Goal: Obtain resource: Download file/media

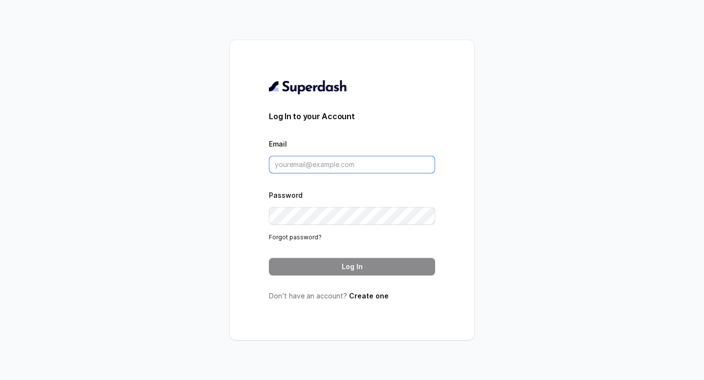
click at [302, 170] on input "Email" at bounding box center [352, 165] width 166 height 18
type input "[PERSON_NAME][EMAIL_ADDRESS][DOMAIN_NAME]"
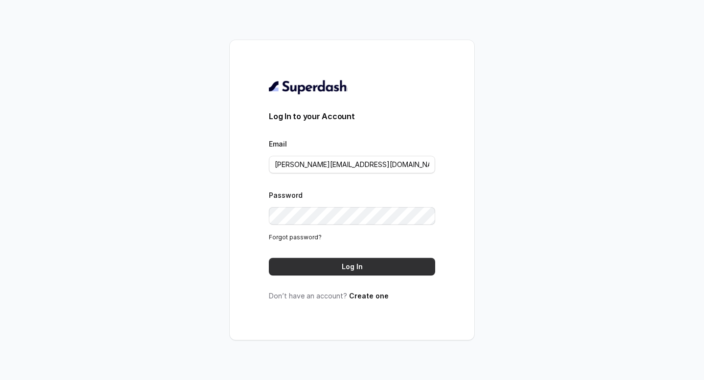
click at [356, 265] on button "Log In" at bounding box center [352, 267] width 166 height 18
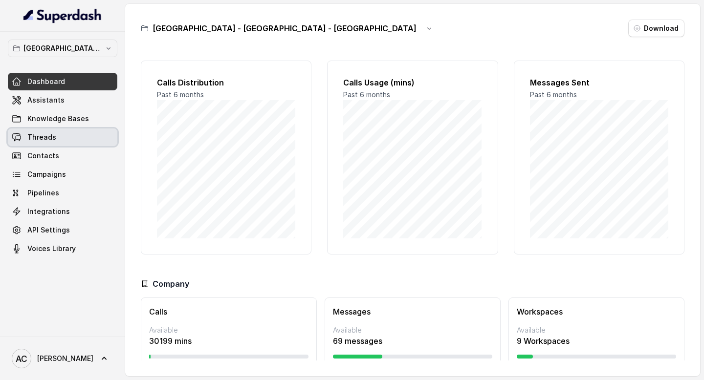
click at [54, 135] on link "Threads" at bounding box center [63, 138] width 110 height 18
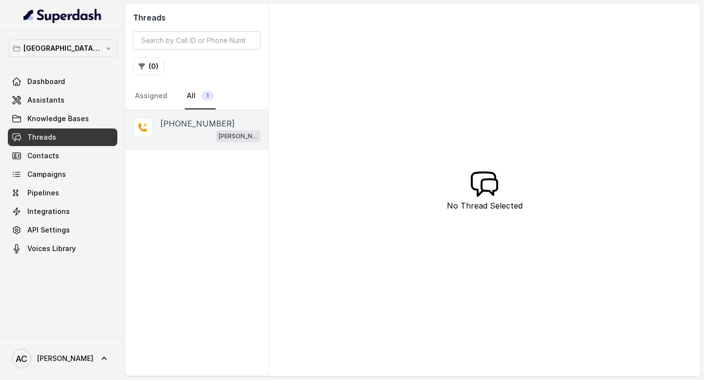
click at [175, 132] on div "[PERSON_NAME] Mumbai Conviction HR Outbound Assistant" at bounding box center [210, 136] width 100 height 13
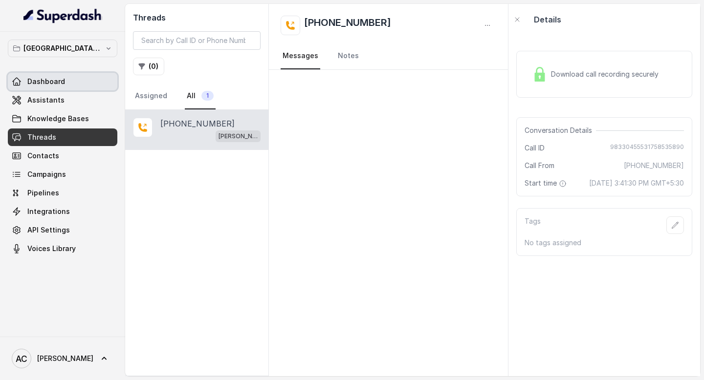
click at [60, 85] on span "Dashboard" at bounding box center [46, 82] width 38 height 10
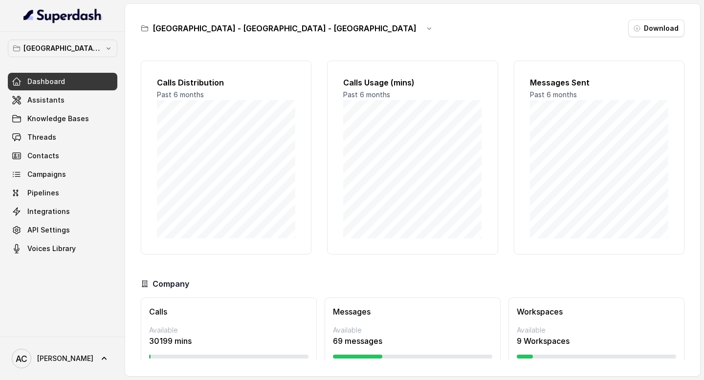
scroll to position [31, 0]
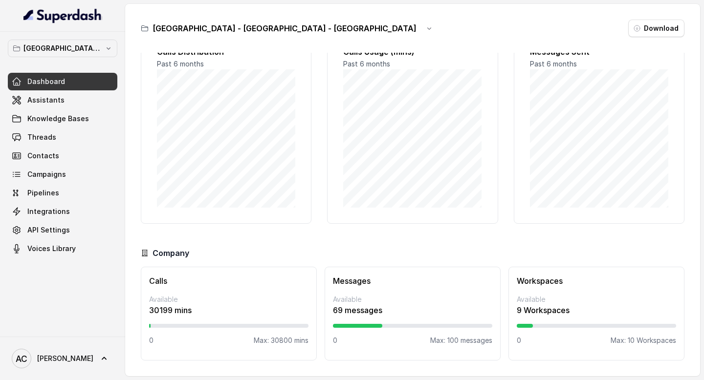
click at [559, 299] on p "Available" at bounding box center [596, 300] width 159 height 10
click at [56, 80] on span "Dashboard" at bounding box center [46, 82] width 38 height 10
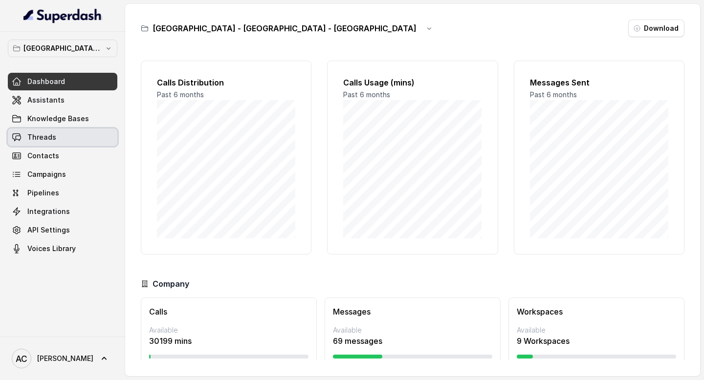
click at [53, 138] on span "Threads" at bounding box center [41, 137] width 29 height 10
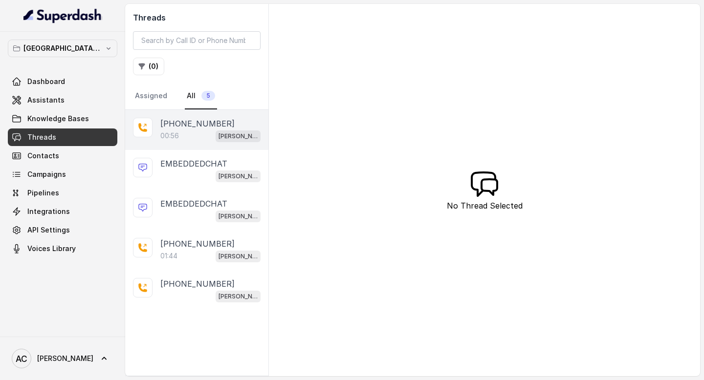
click at [193, 141] on div "00:56 [PERSON_NAME] Mumbai Conviction HR Outbound Assistant" at bounding box center [210, 136] width 100 height 13
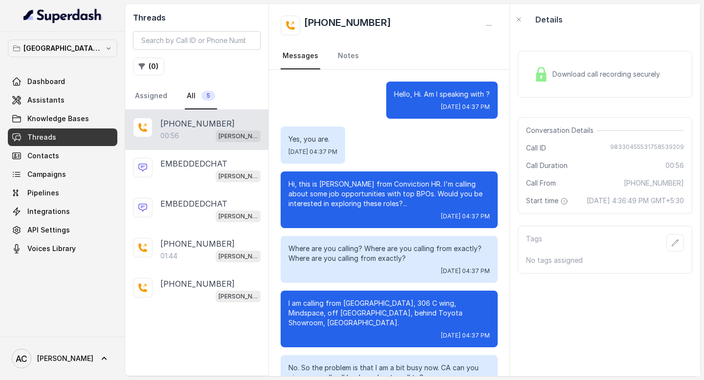
click at [551, 75] on div "Download call recording securely" at bounding box center [597, 74] width 134 height 22
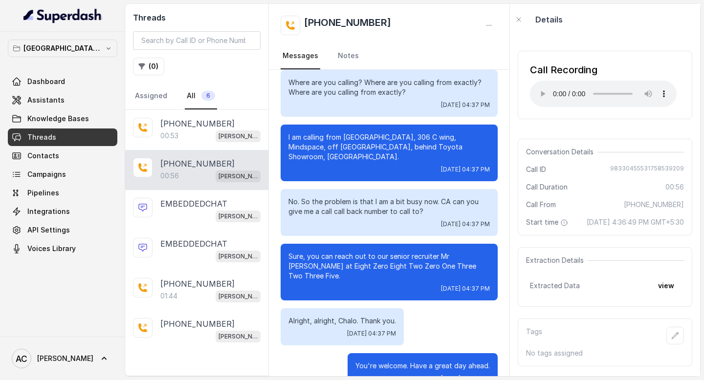
scroll to position [173, 0]
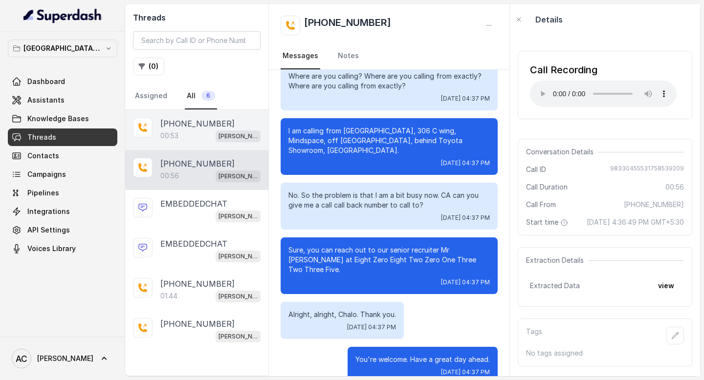
click at [198, 127] on p "[PHONE_NUMBER]" at bounding box center [197, 124] width 74 height 12
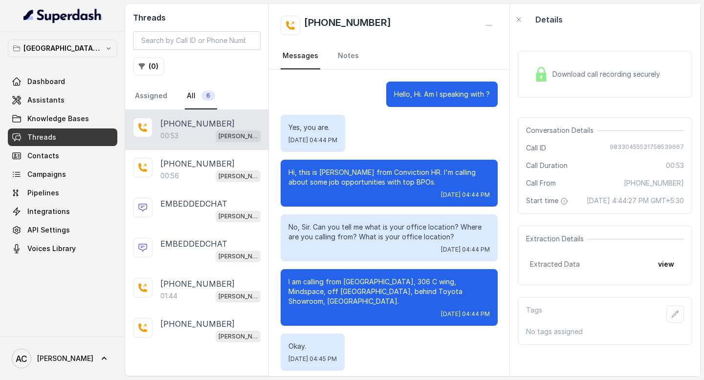
scroll to position [161, 0]
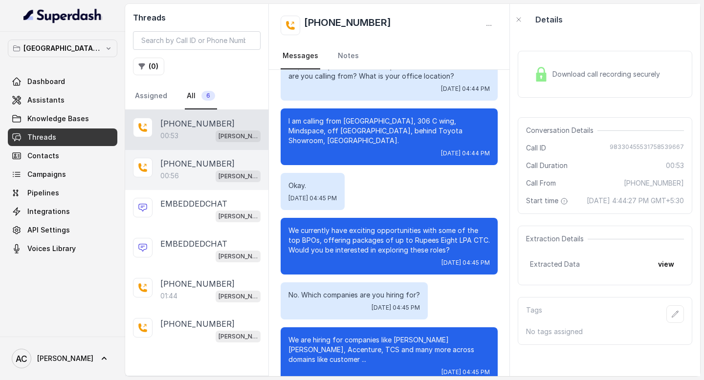
click at [192, 160] on p "[PHONE_NUMBER]" at bounding box center [197, 164] width 74 height 12
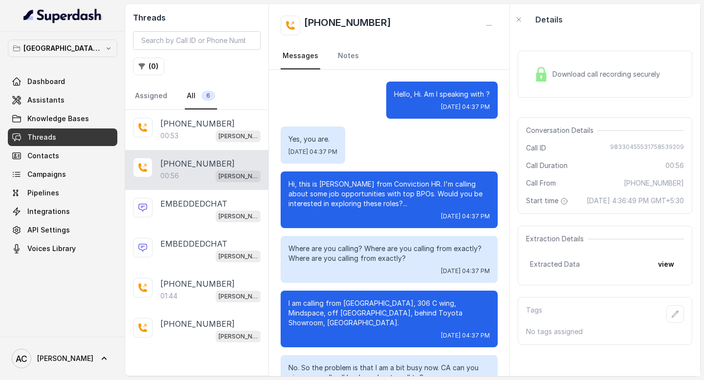
click at [584, 73] on span "Download call recording securely" at bounding box center [607, 74] width 111 height 10
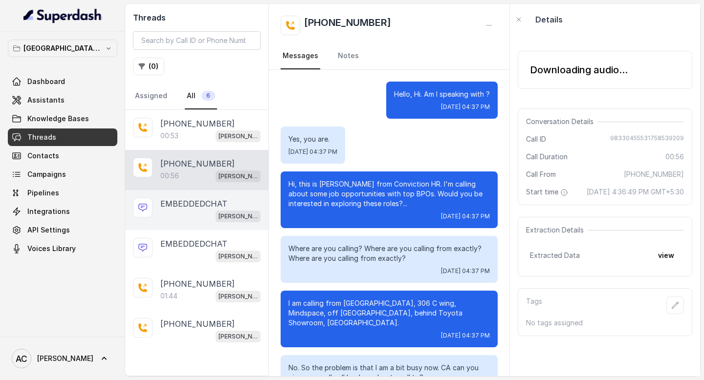
click at [212, 223] on div "EMBEDDEDCHAT [PERSON_NAME] Mumbai Conviction HR Outbound Assistant" at bounding box center [196, 210] width 143 height 40
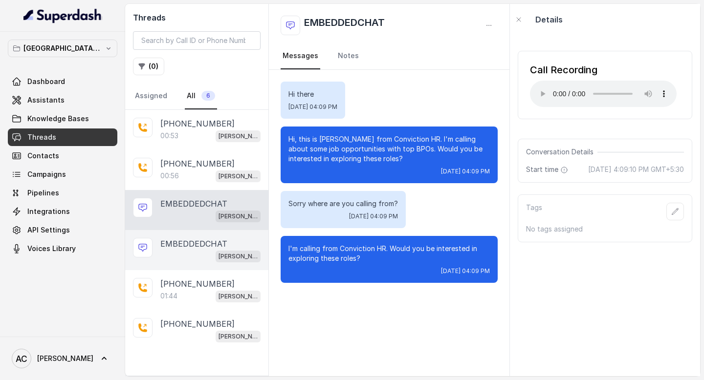
click at [201, 246] on p "EMBEDDEDCHAT" at bounding box center [193, 244] width 67 height 12
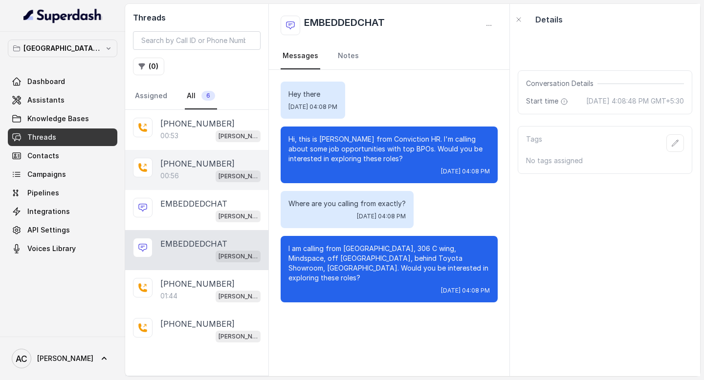
click at [178, 171] on p "00:56" at bounding box center [169, 176] width 19 height 10
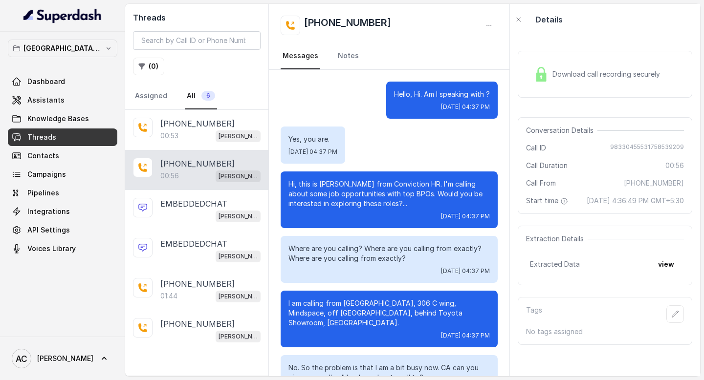
scroll to position [173, 0]
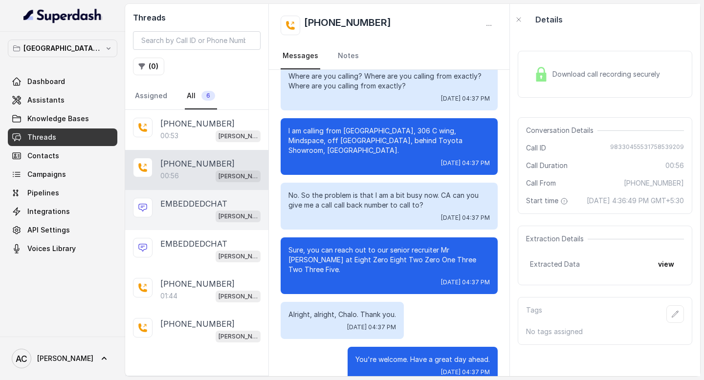
click at [187, 202] on p "EMBEDDEDCHAT" at bounding box center [193, 204] width 67 height 12
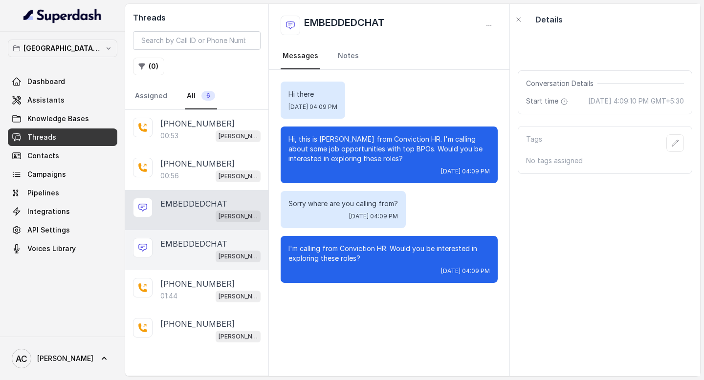
click at [192, 259] on div "[PERSON_NAME] Mumbai Conviction HR Outbound Assistant" at bounding box center [210, 256] width 100 height 13
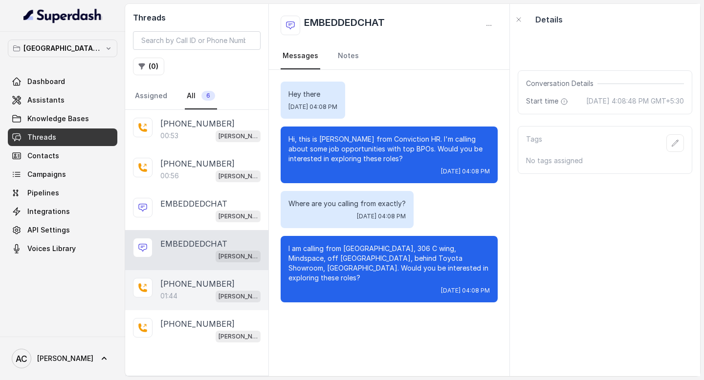
click at [187, 290] on div "01:44 [PERSON_NAME] Mumbai Conviction HR Outbound Assistant" at bounding box center [210, 296] width 100 height 13
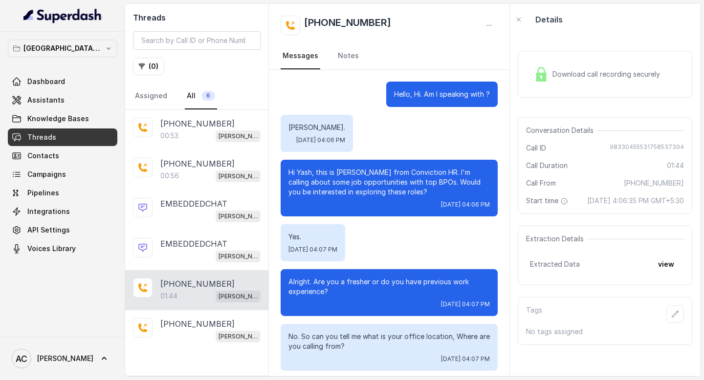
scroll to position [589, 0]
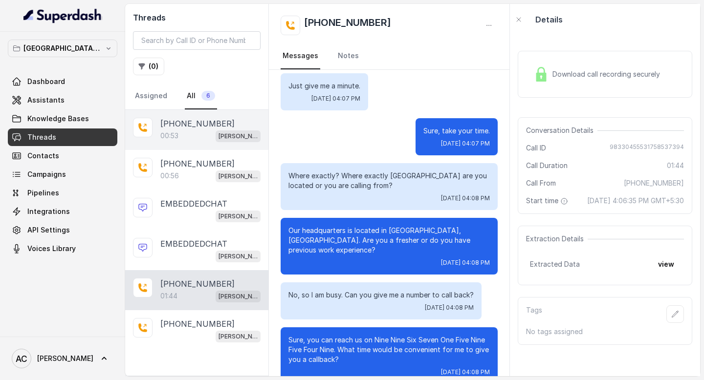
click at [188, 128] on p "[PHONE_NUMBER]" at bounding box center [197, 124] width 74 height 12
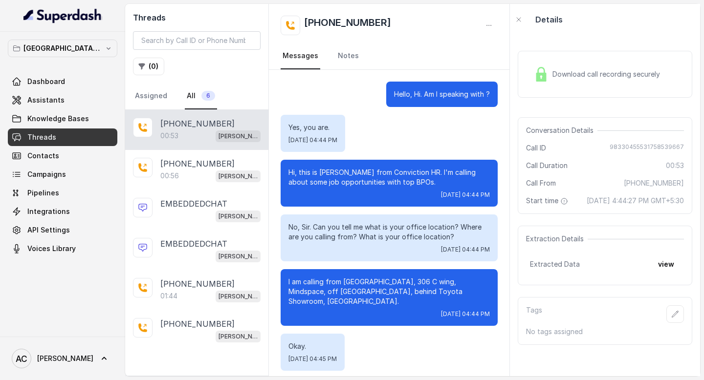
scroll to position [161, 0]
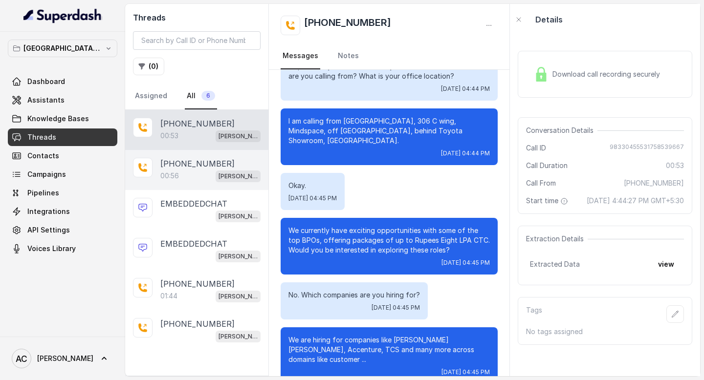
click at [197, 168] on p "[PHONE_NUMBER]" at bounding box center [197, 164] width 74 height 12
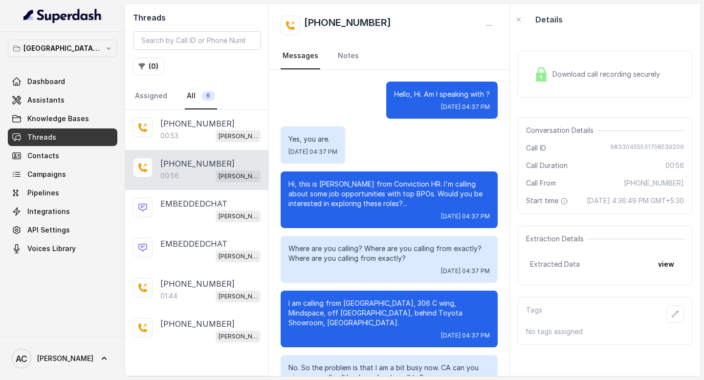
scroll to position [173, 0]
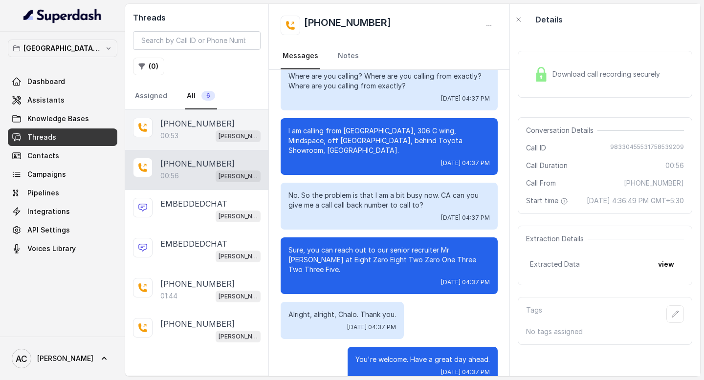
click at [195, 118] on p "[PHONE_NUMBER]" at bounding box center [197, 124] width 74 height 12
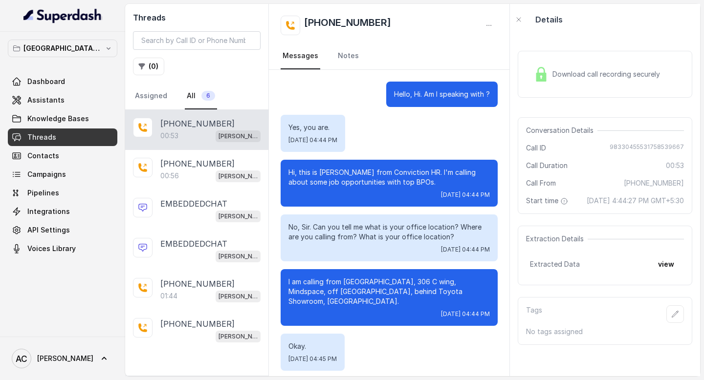
scroll to position [161, 0]
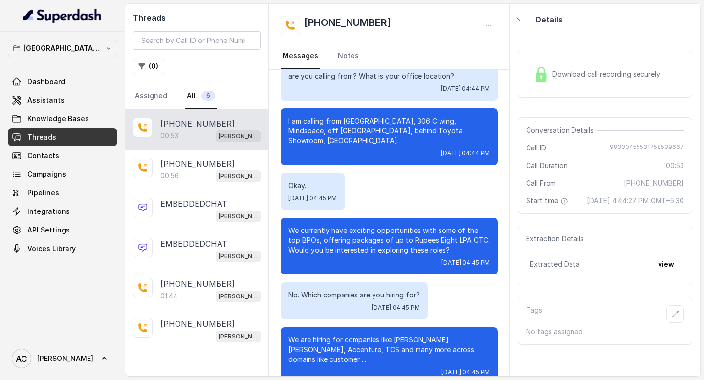
click at [582, 70] on span "Download call recording securely" at bounding box center [607, 74] width 111 height 10
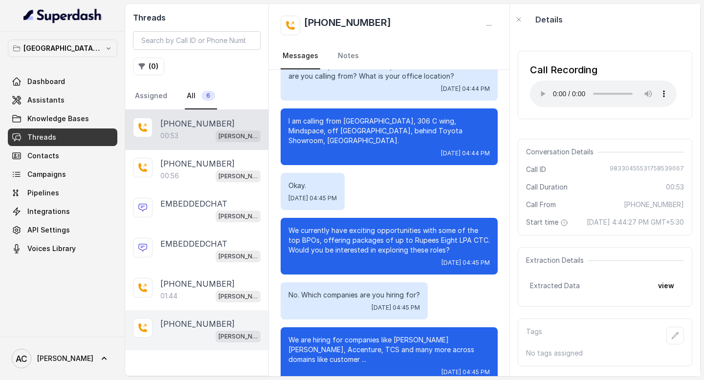
click at [181, 319] on p "[PHONE_NUMBER]" at bounding box center [197, 324] width 74 height 12
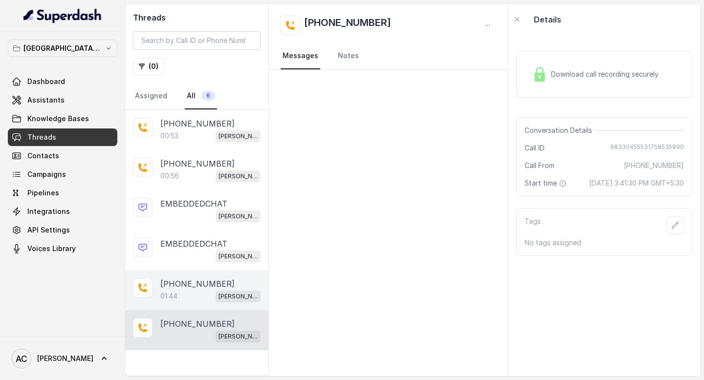
click at [166, 294] on p "01:44" at bounding box center [168, 296] width 17 height 10
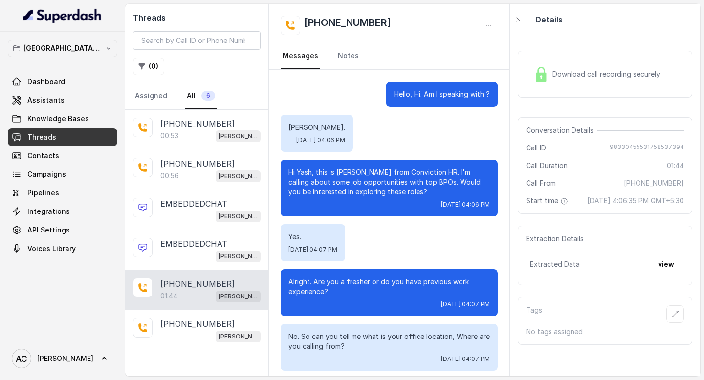
scroll to position [589, 0]
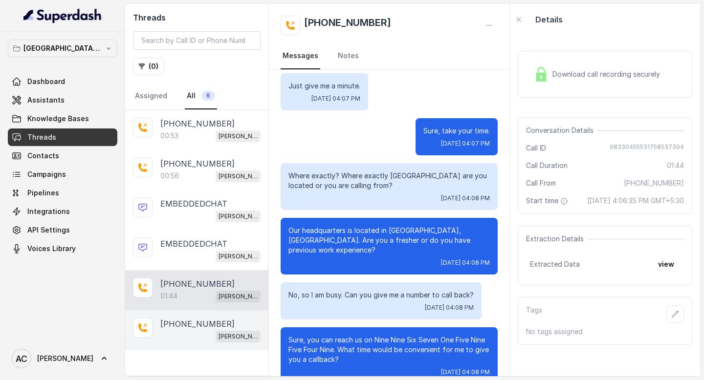
click at [189, 335] on div "[PERSON_NAME] Mumbai Conviction HR Outbound Assistant" at bounding box center [210, 336] width 100 height 13
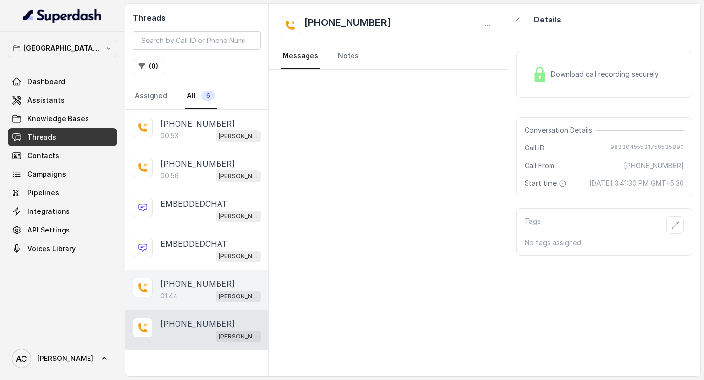
click at [150, 286] on div at bounding box center [143, 288] width 20 height 20
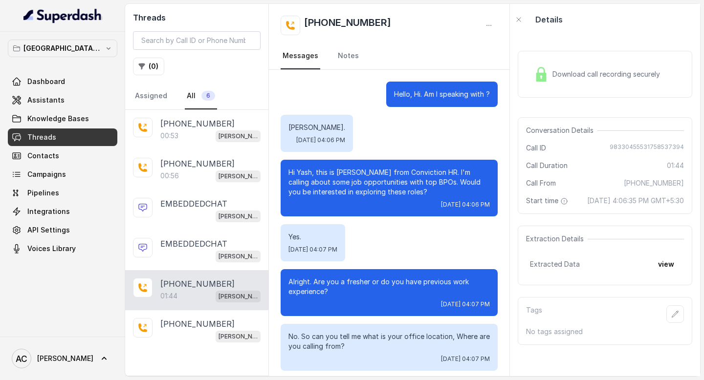
scroll to position [589, 0]
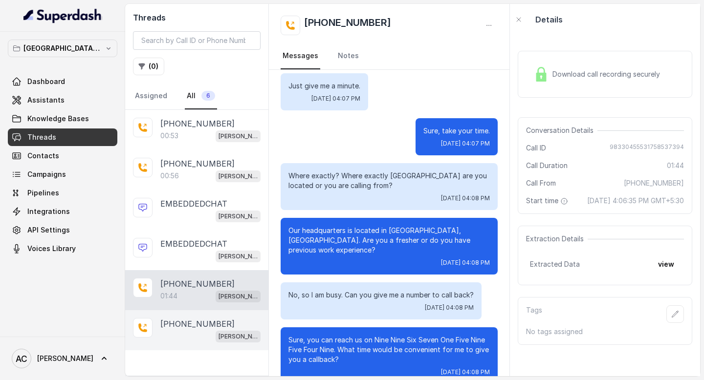
click at [169, 313] on div "[PHONE_NUMBER] [PERSON_NAME][GEOGRAPHIC_DATA] Conviction HR Outbound Assistant" at bounding box center [196, 330] width 143 height 40
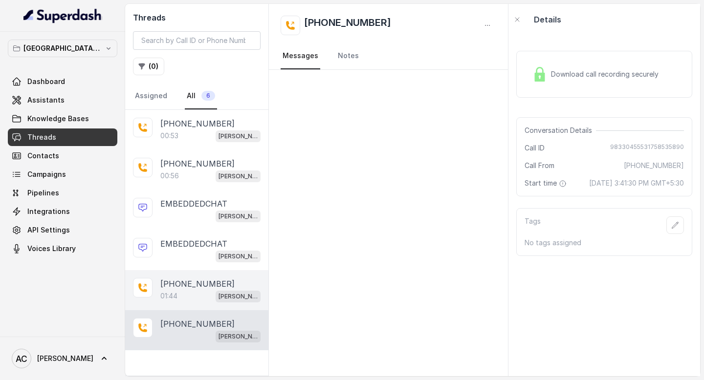
click at [205, 295] on div "01:44 [PERSON_NAME] Mumbai Conviction HR Outbound Assistant" at bounding box center [210, 296] width 100 height 13
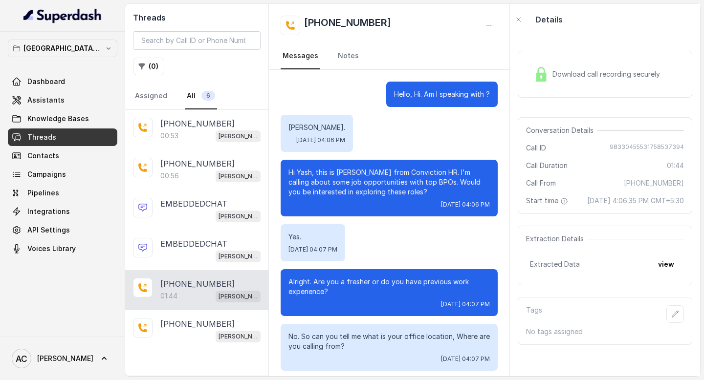
scroll to position [589, 0]
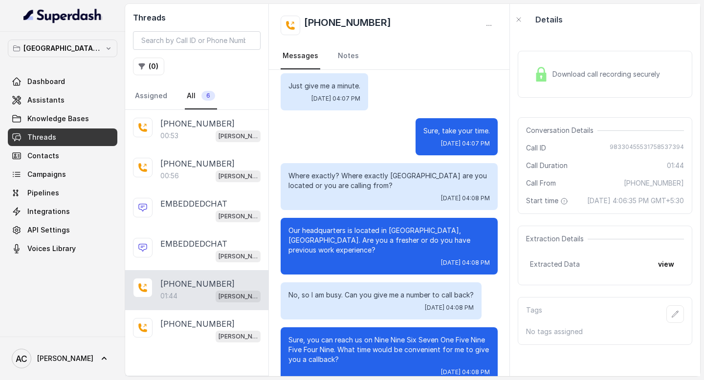
click at [579, 66] on div "Download call recording securely" at bounding box center [597, 74] width 134 height 22
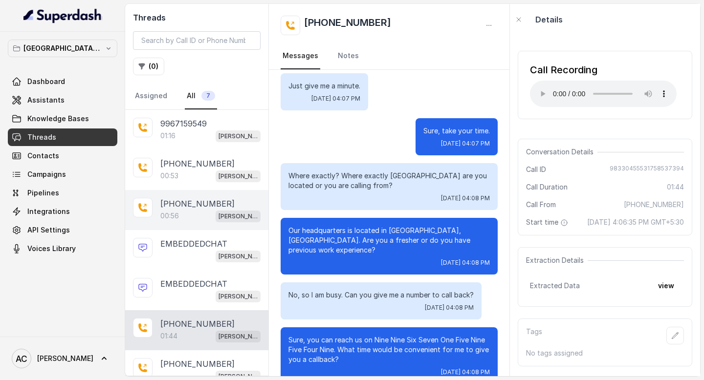
click at [189, 213] on div "00:56 [PERSON_NAME] Mumbai Conviction HR Outbound Assistant" at bounding box center [210, 216] width 100 height 13
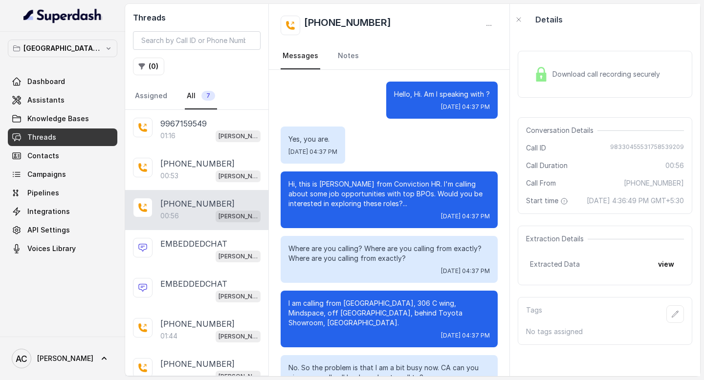
scroll to position [173, 0]
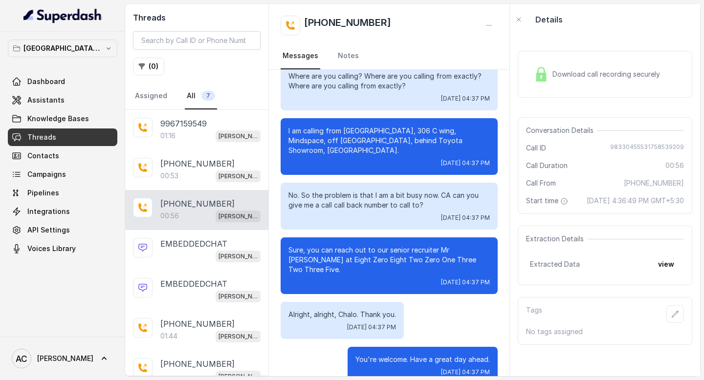
click at [584, 68] on div "Download call recording securely" at bounding box center [597, 74] width 134 height 22
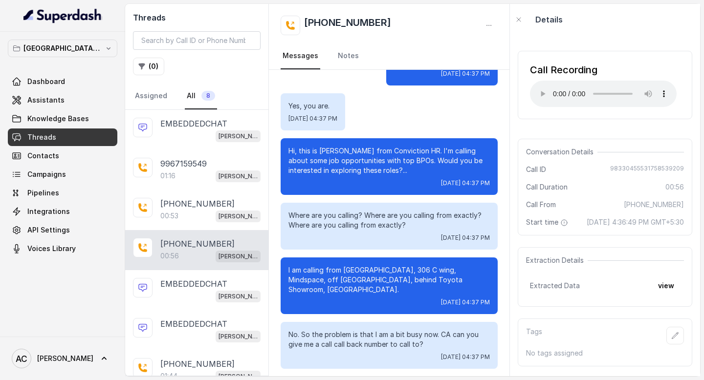
scroll to position [34, 0]
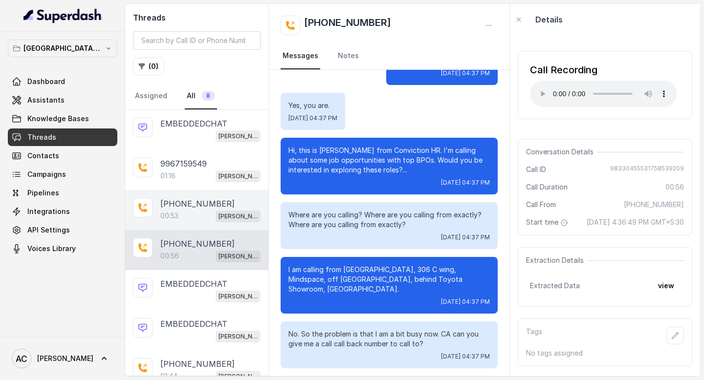
click at [183, 208] on p "[PHONE_NUMBER]" at bounding box center [197, 204] width 74 height 12
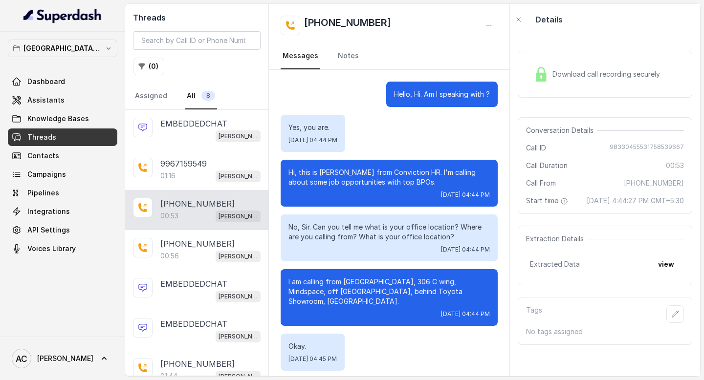
click at [578, 78] on span "Download call recording securely" at bounding box center [607, 74] width 111 height 10
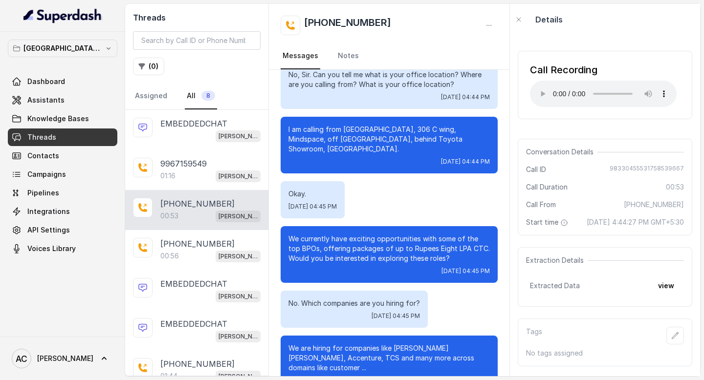
scroll to position [161, 0]
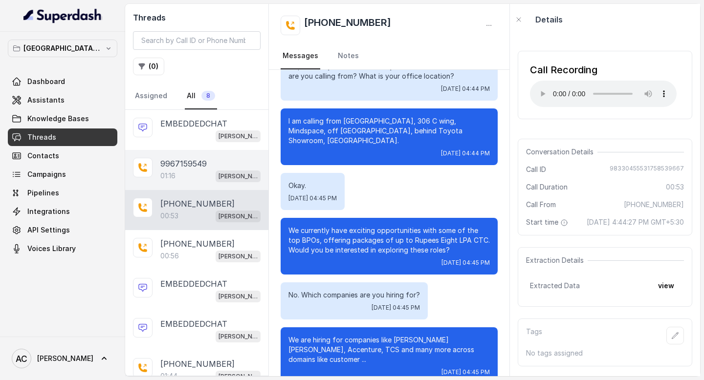
click at [168, 169] on p "9967159549" at bounding box center [183, 164] width 46 height 12
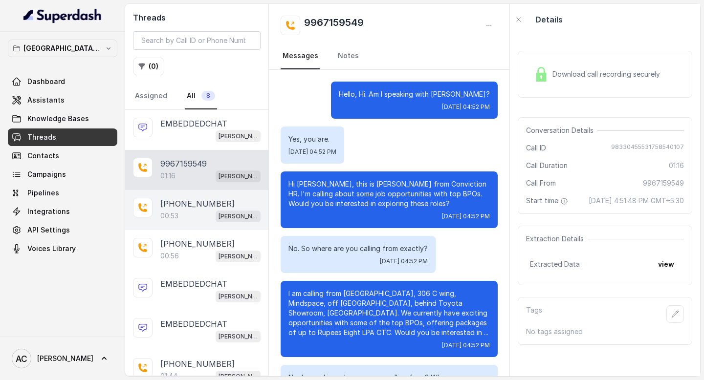
click at [226, 195] on div "[PHONE_NUMBER]:53 [PERSON_NAME] Mumbai Conviction HR Outbound Assistant" at bounding box center [196, 210] width 143 height 40
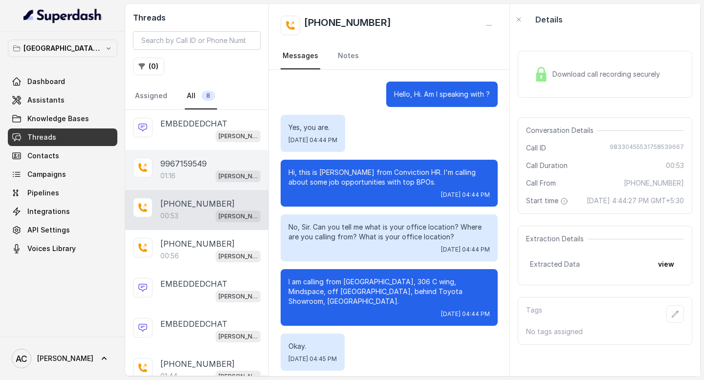
click at [195, 161] on p "9967159549" at bounding box center [183, 164] width 46 height 12
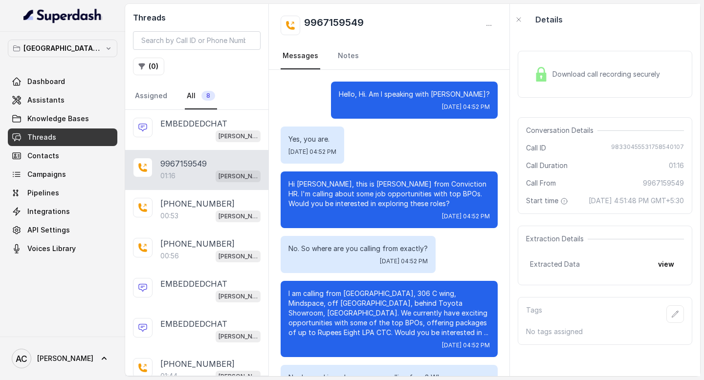
scroll to position [401, 0]
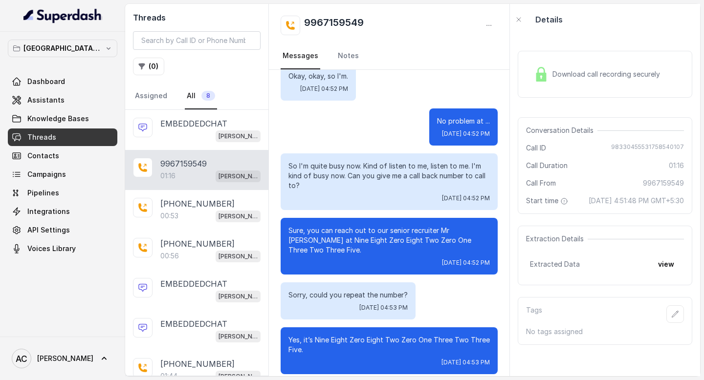
click at [604, 82] on div "Download call recording securely" at bounding box center [597, 74] width 134 height 22
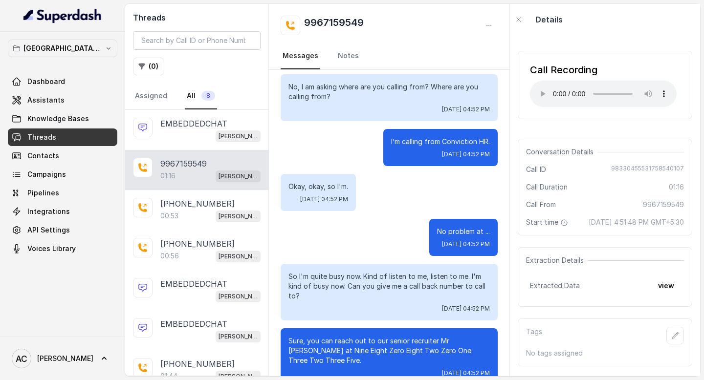
scroll to position [293, 0]
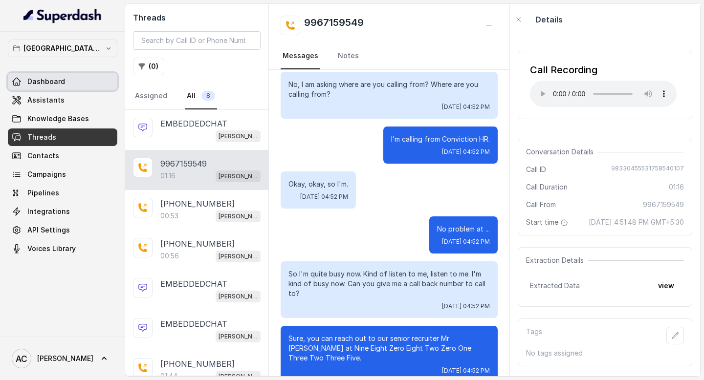
click at [57, 82] on span "Dashboard" at bounding box center [46, 82] width 38 height 10
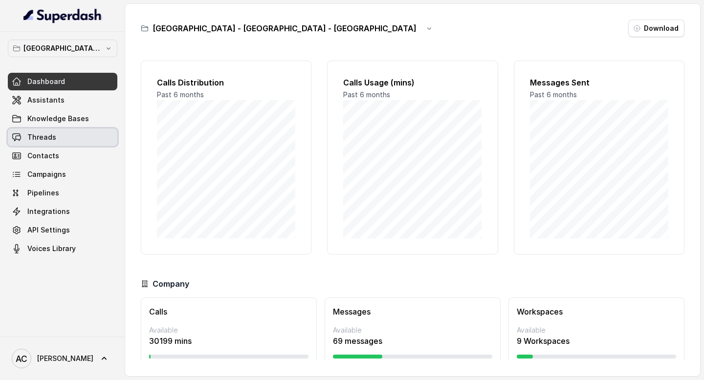
click at [29, 132] on span "Threads" at bounding box center [41, 137] width 29 height 10
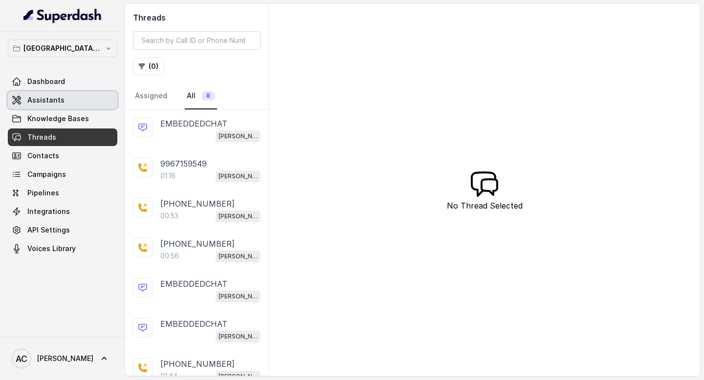
click at [57, 91] on link "Assistants" at bounding box center [63, 100] width 110 height 18
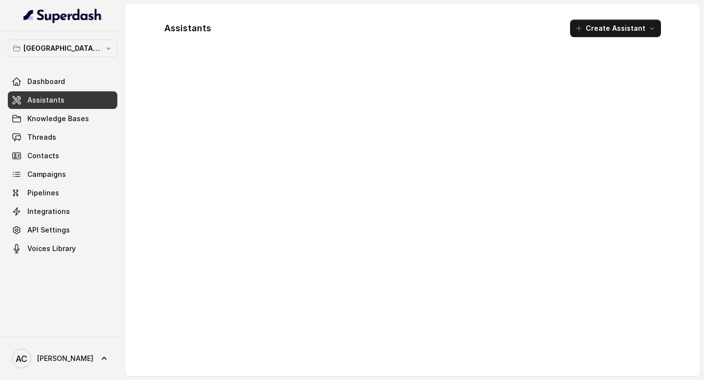
click at [57, 91] on link "Assistants" at bounding box center [63, 100] width 110 height 18
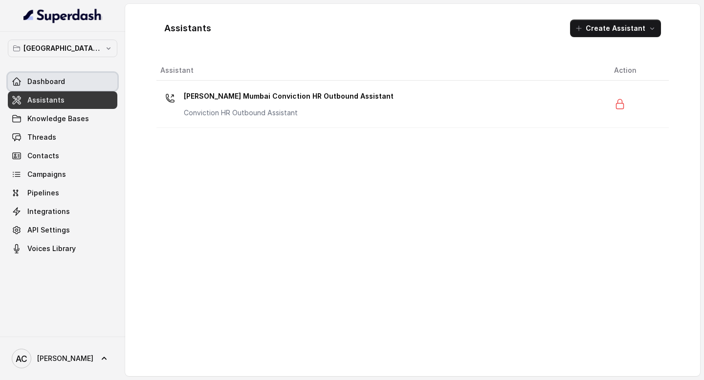
click at [55, 84] on span "Dashboard" at bounding box center [46, 82] width 38 height 10
